Goal: Check status: Check status

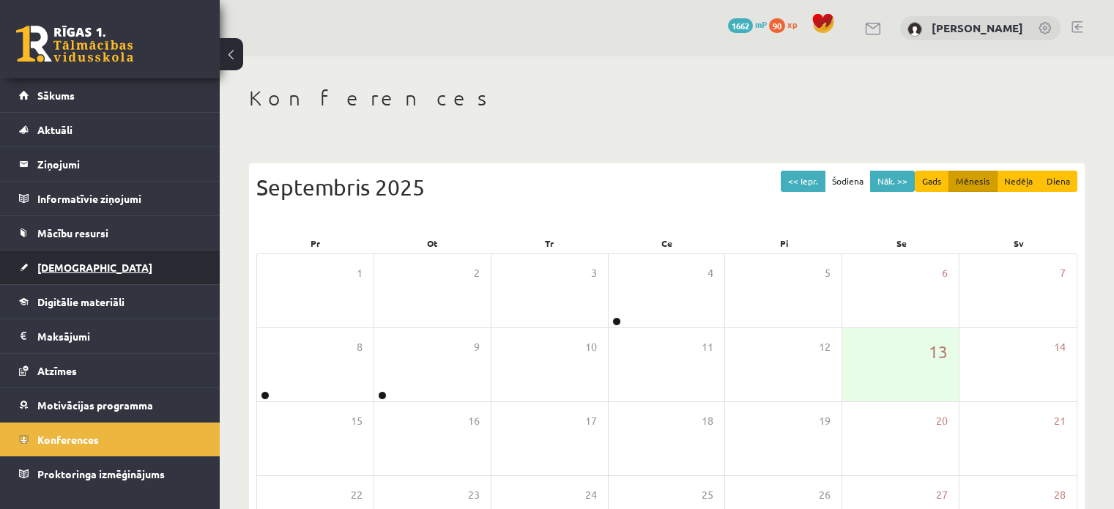
scroll to position [147, 0]
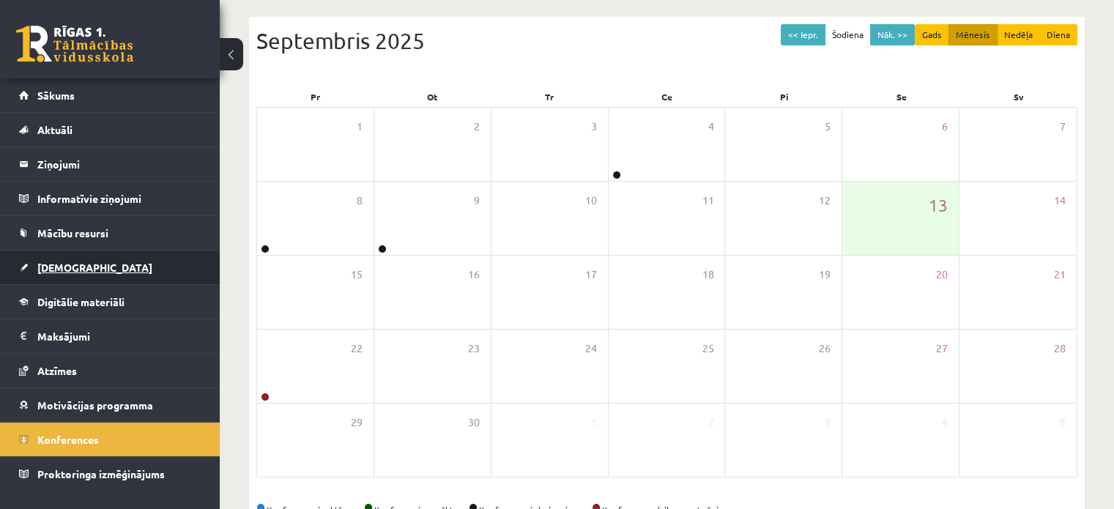
click at [76, 267] on span "[DEMOGRAPHIC_DATA]" at bounding box center [94, 267] width 115 height 13
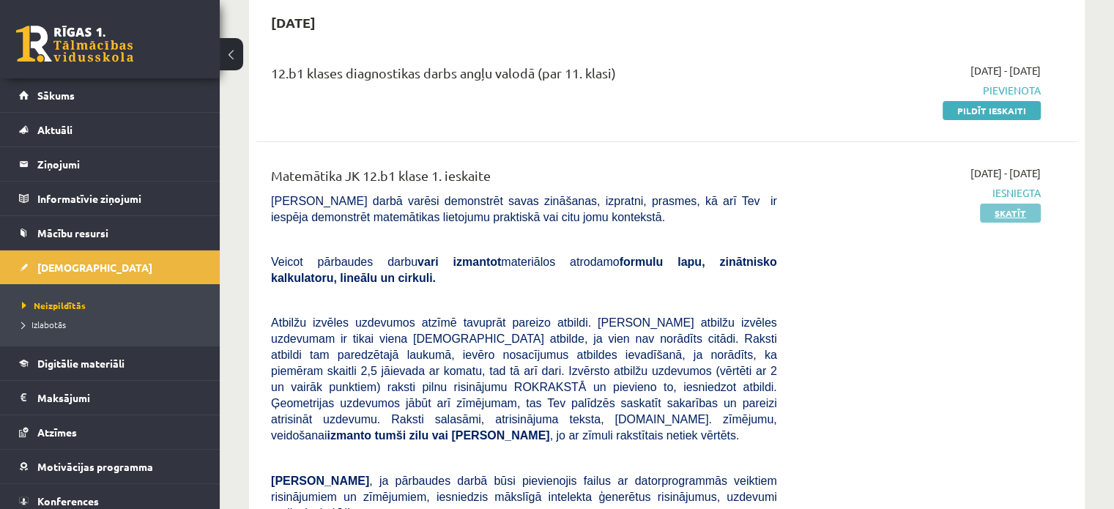
click at [1027, 212] on link "Skatīt" at bounding box center [1010, 213] width 61 height 19
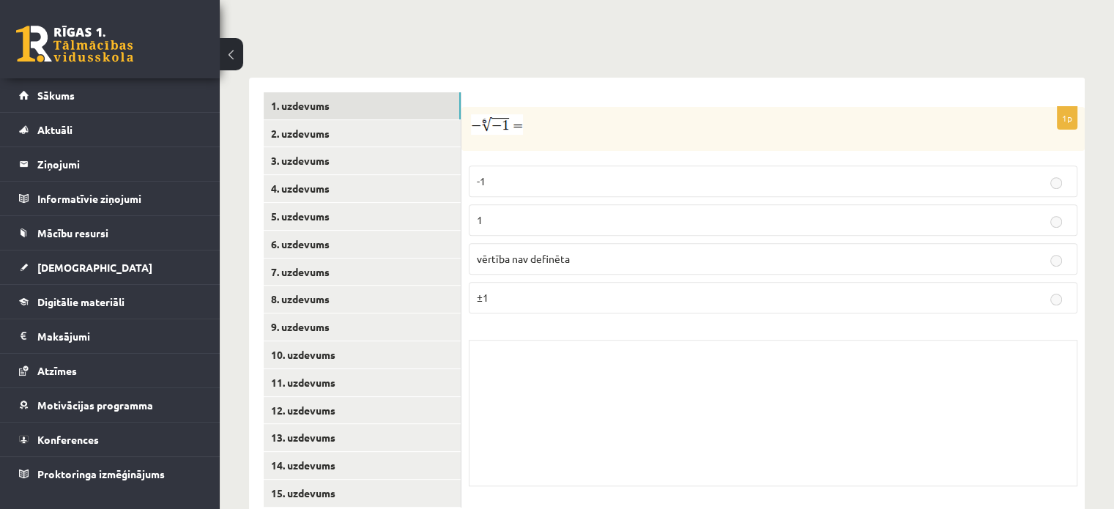
scroll to position [552, 0]
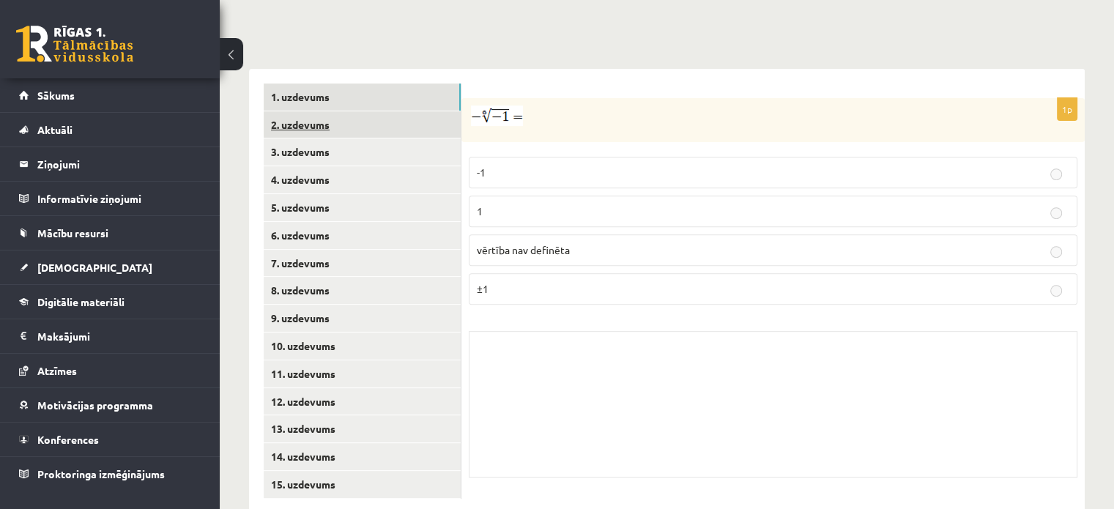
click at [385, 111] on link "2. uzdevums" at bounding box center [362, 124] width 197 height 27
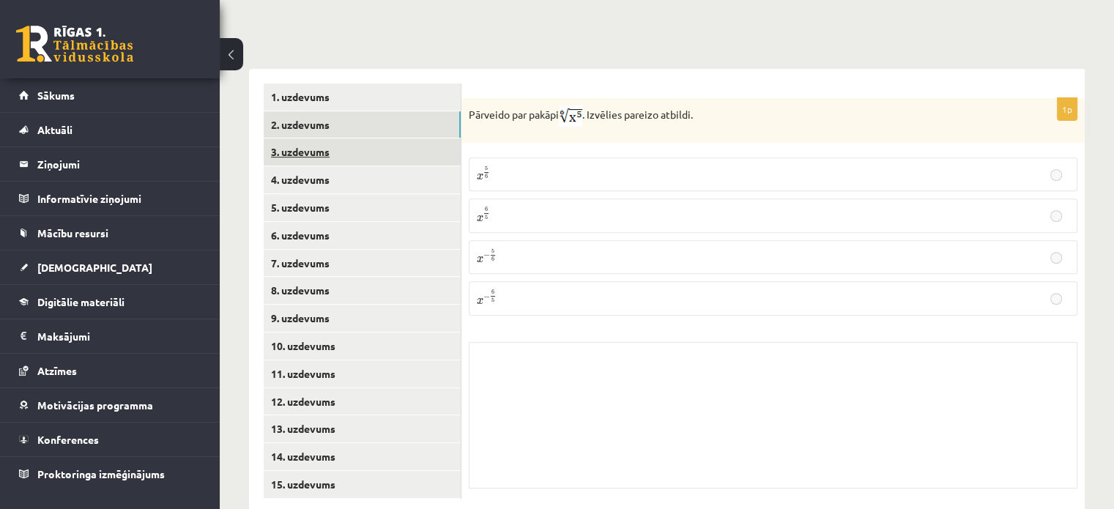
click at [385, 138] on link "3. uzdevums" at bounding box center [362, 151] width 197 height 27
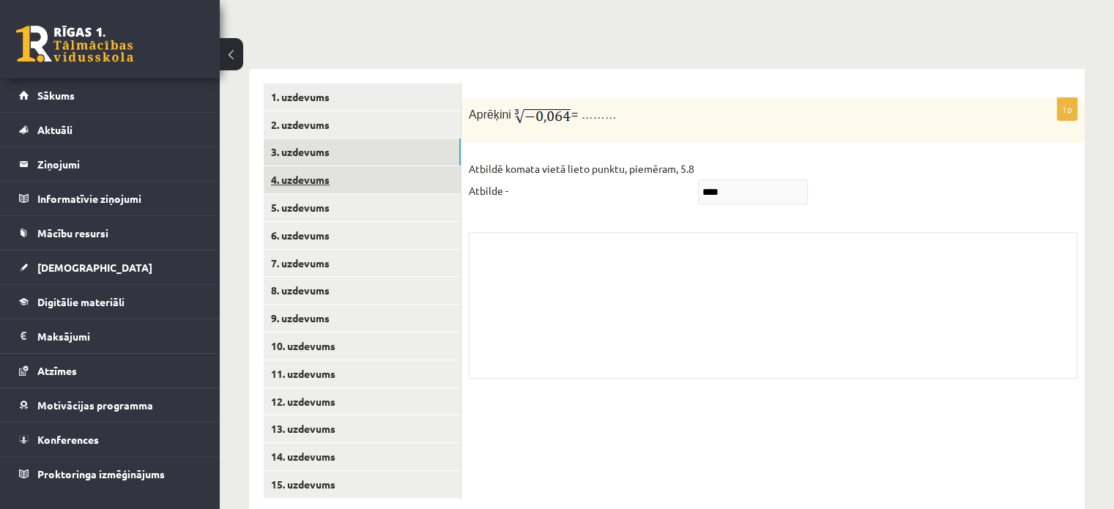
click at [390, 166] on link "4. uzdevums" at bounding box center [362, 179] width 197 height 27
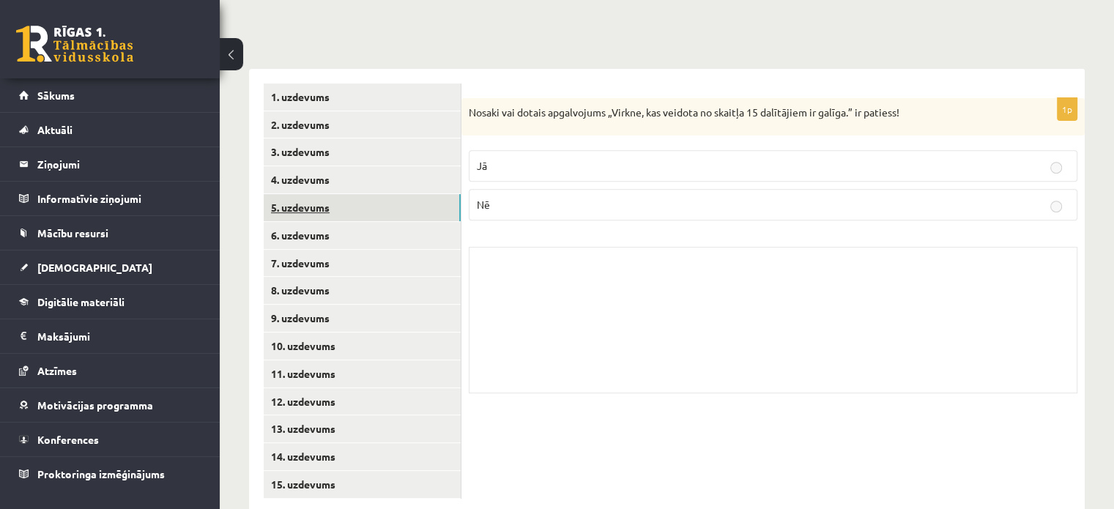
click at [390, 194] on link "5. uzdevums" at bounding box center [362, 207] width 197 height 27
click at [388, 222] on link "6. uzdevums" at bounding box center [362, 235] width 197 height 27
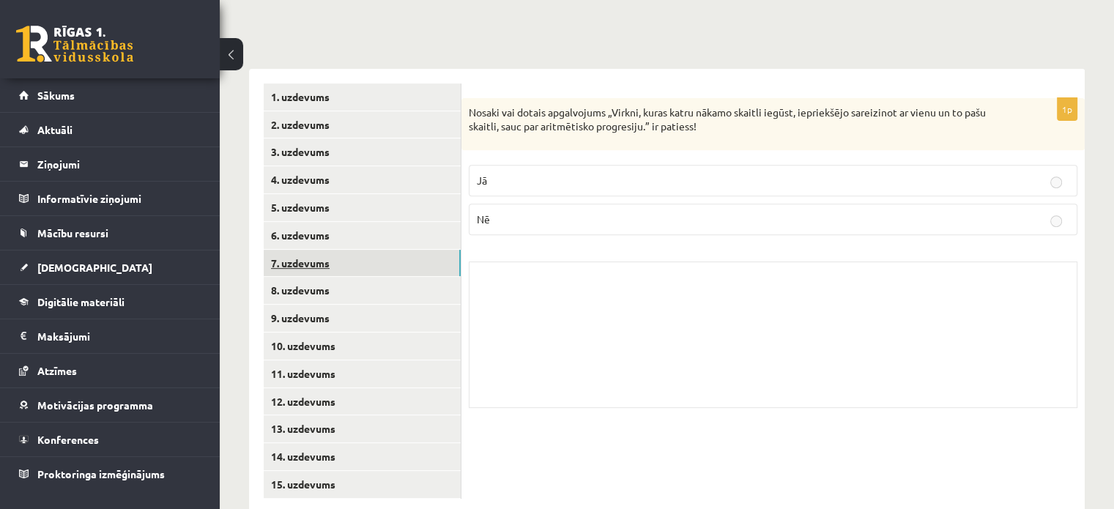
click at [388, 250] on link "7. uzdevums" at bounding box center [362, 263] width 197 height 27
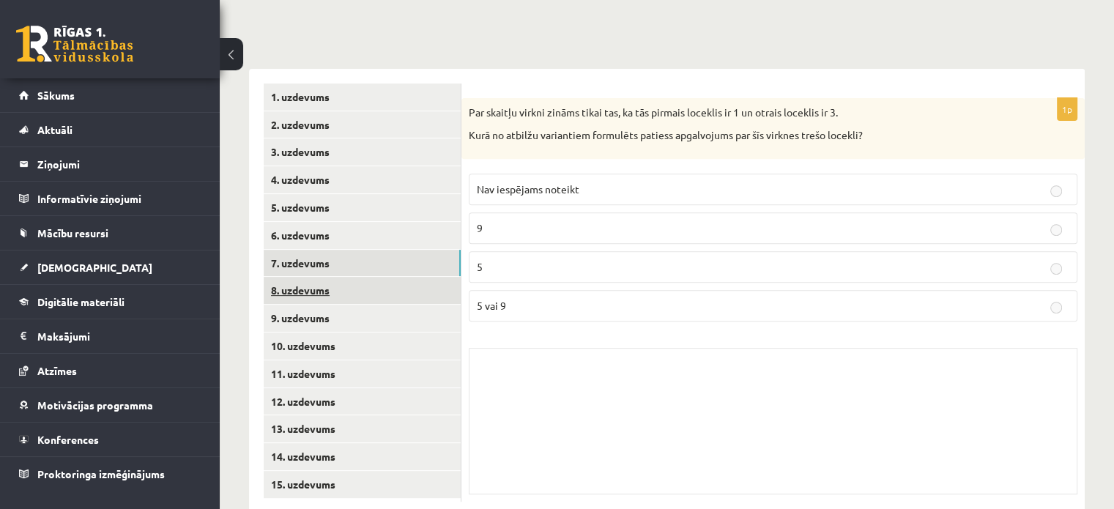
click at [387, 277] on link "8. uzdevums" at bounding box center [362, 290] width 197 height 27
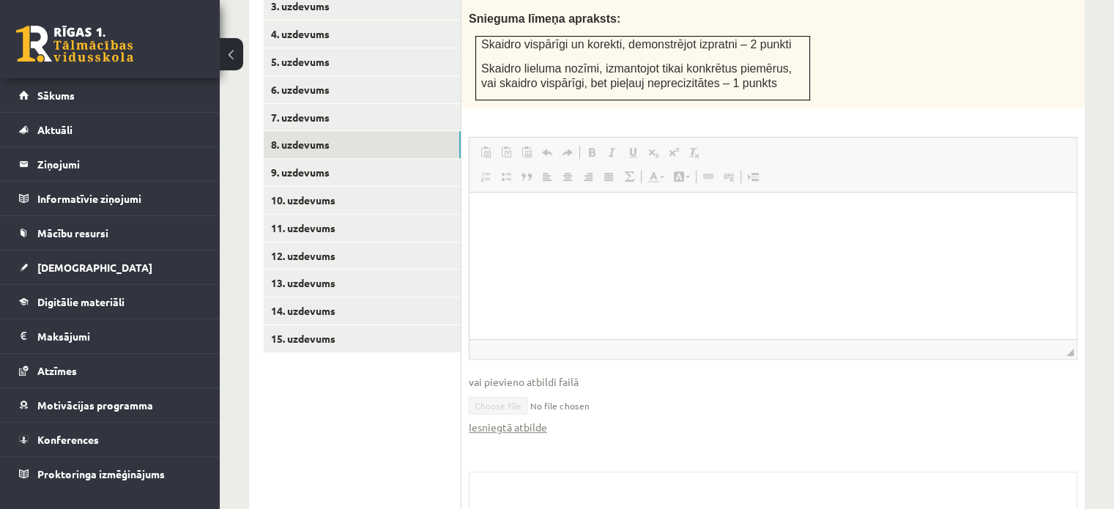
scroll to position [699, 0]
click at [505, 419] on link "Iesniegtā atbilde" at bounding box center [508, 426] width 78 height 15
click at [349, 158] on link "9. uzdevums" at bounding box center [362, 171] width 197 height 27
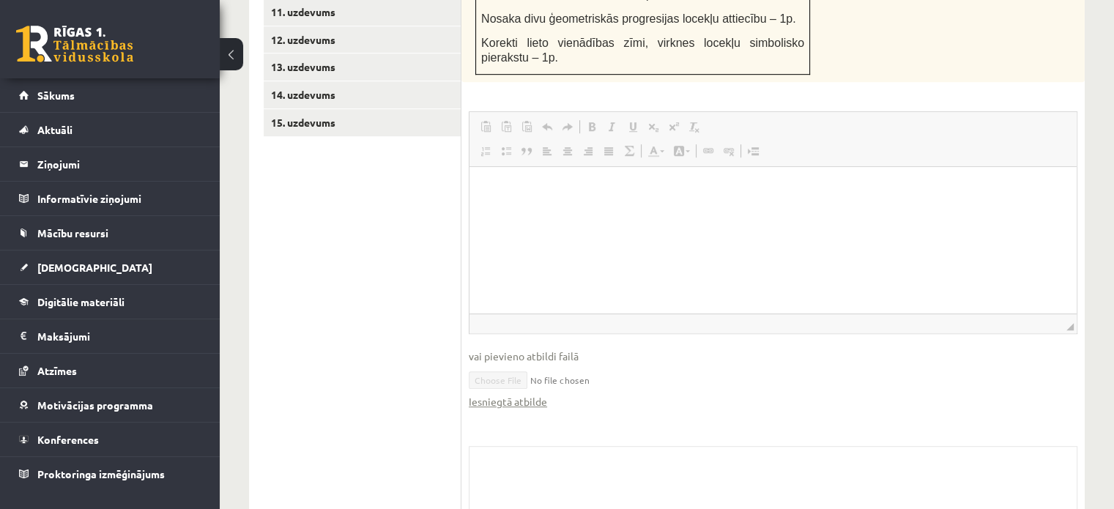
scroll to position [919, 0]
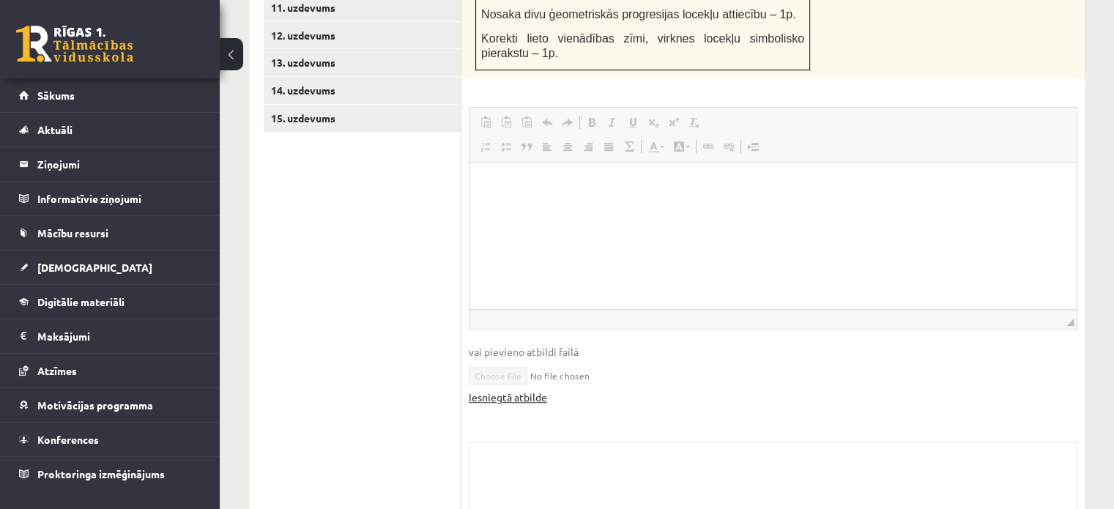
click at [528, 390] on link "Iesniegtā atbilde" at bounding box center [508, 397] width 78 height 15
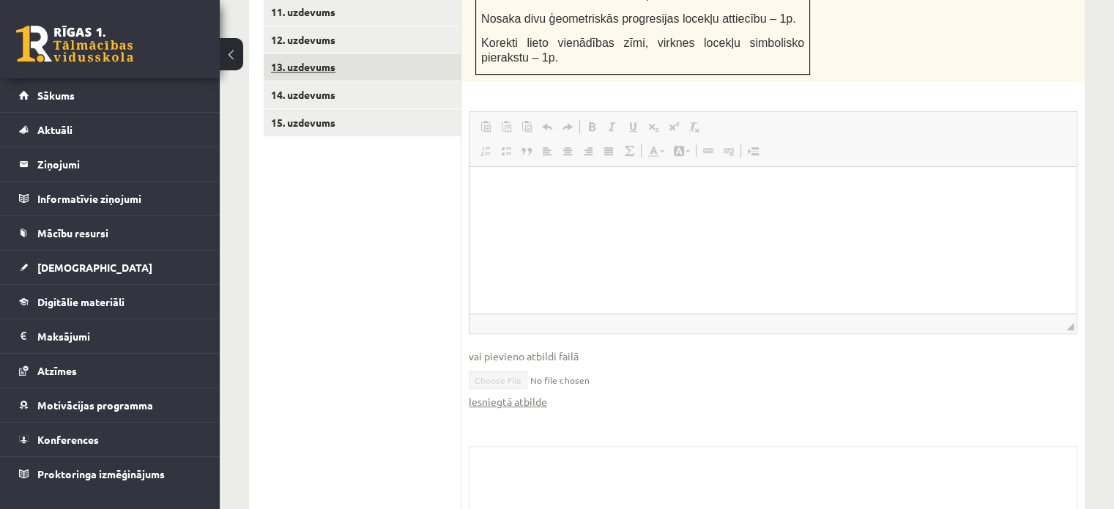
scroll to position [699, 0]
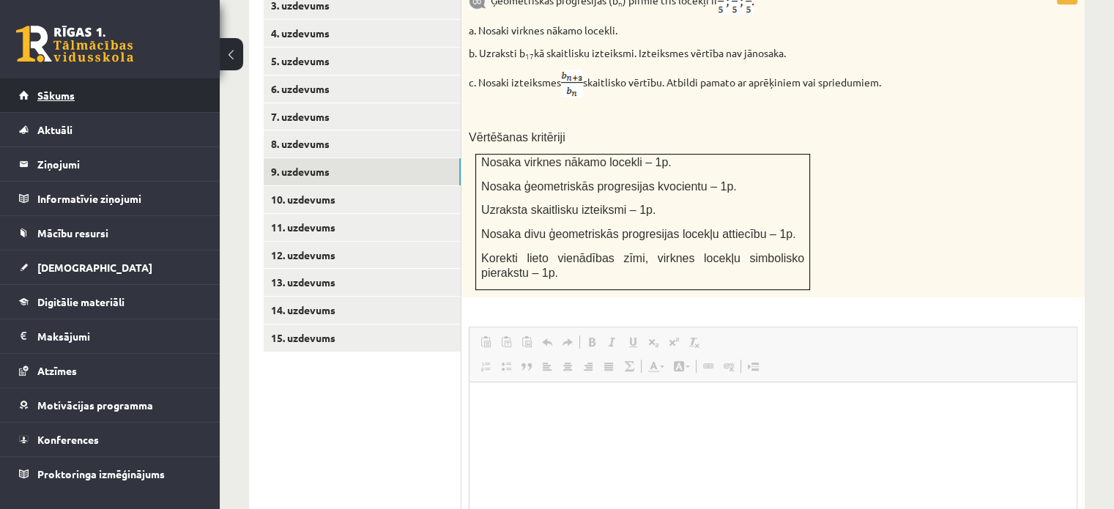
click at [79, 107] on link "Sākums" at bounding box center [110, 95] width 182 height 34
